Goal: Navigation & Orientation: Find specific page/section

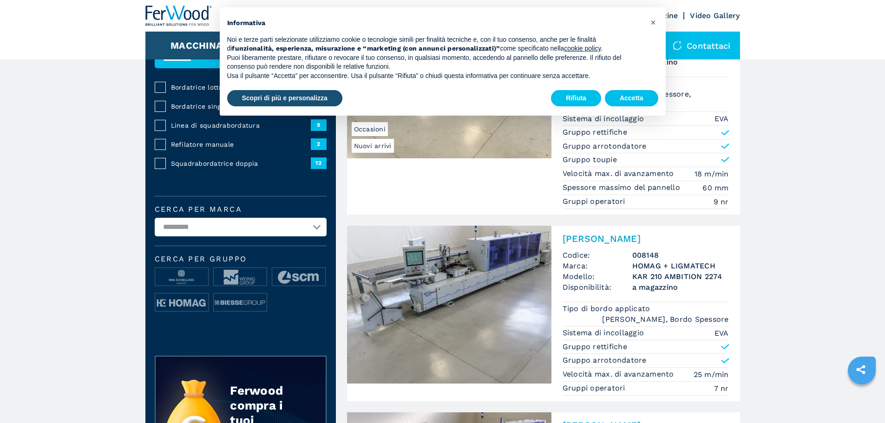
scroll to position [139, 0]
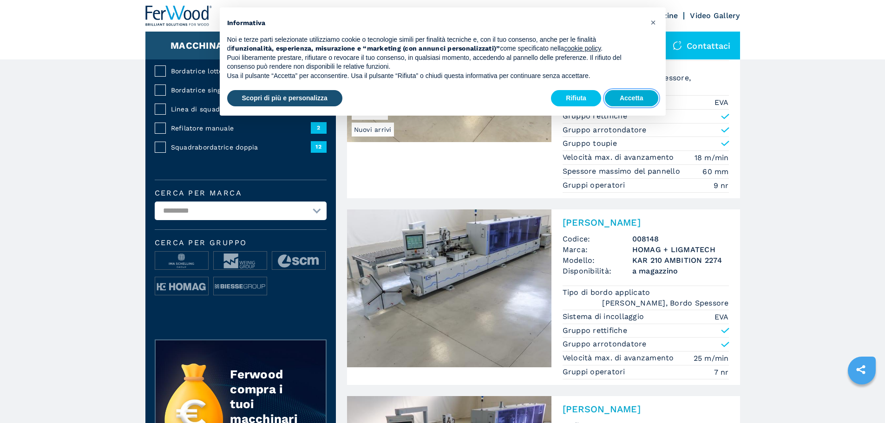
click at [628, 104] on button "Accetta" at bounding box center [631, 98] width 53 height 17
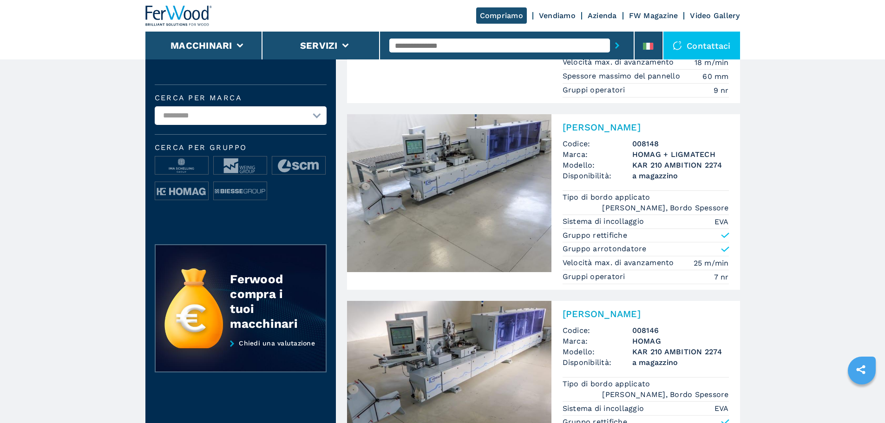
scroll to position [93, 0]
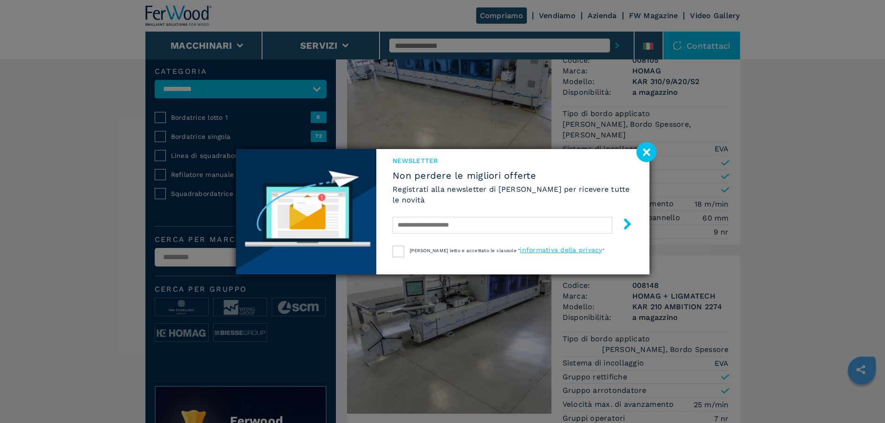
click at [645, 157] on image at bounding box center [646, 152] width 20 height 20
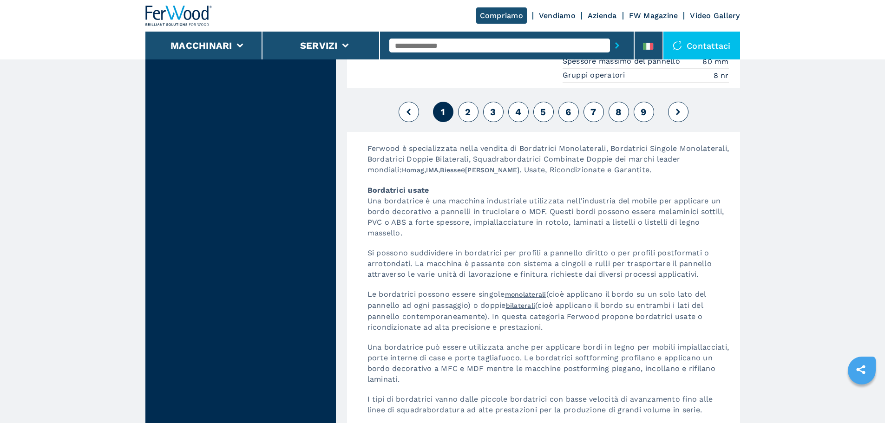
scroll to position [2508, 0]
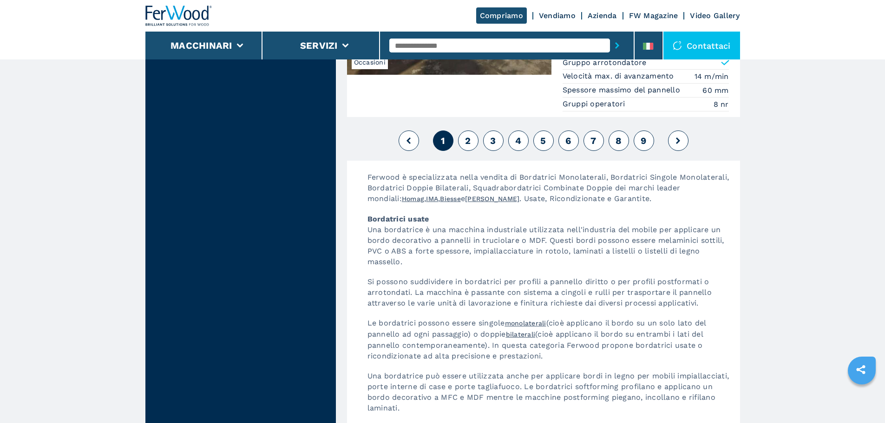
click at [469, 135] on span "2" at bounding box center [468, 140] width 6 height 11
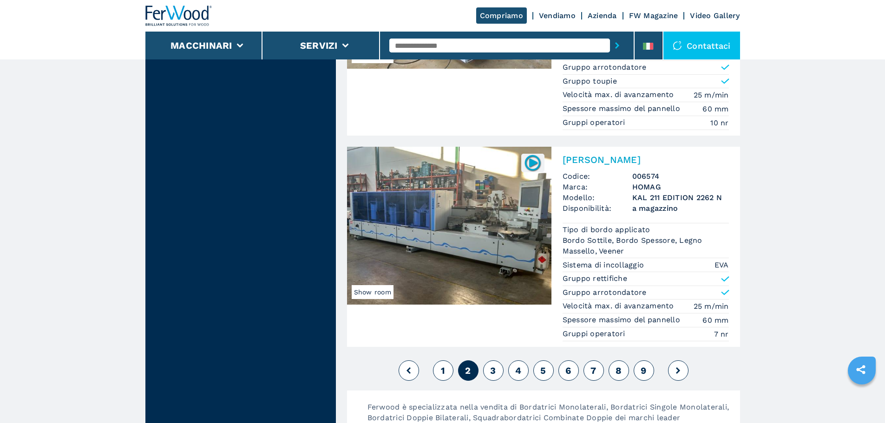
scroll to position [2229, 0]
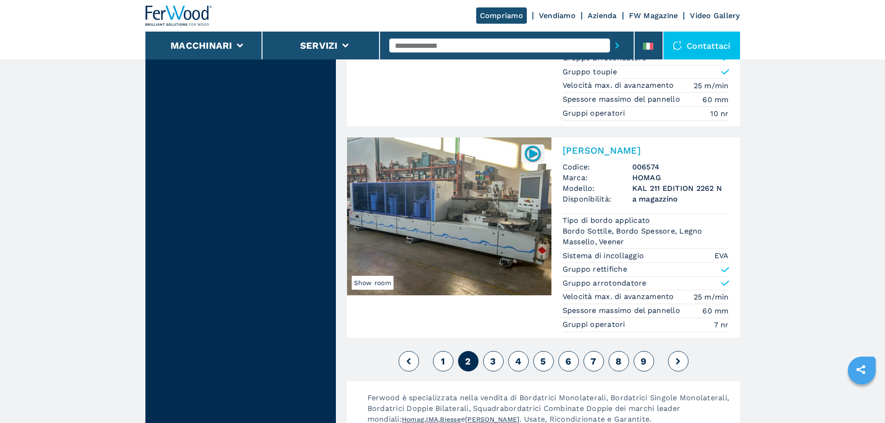
click at [492, 358] on span "3" at bounding box center [493, 361] width 6 height 11
